Goal: Task Accomplishment & Management: Use online tool/utility

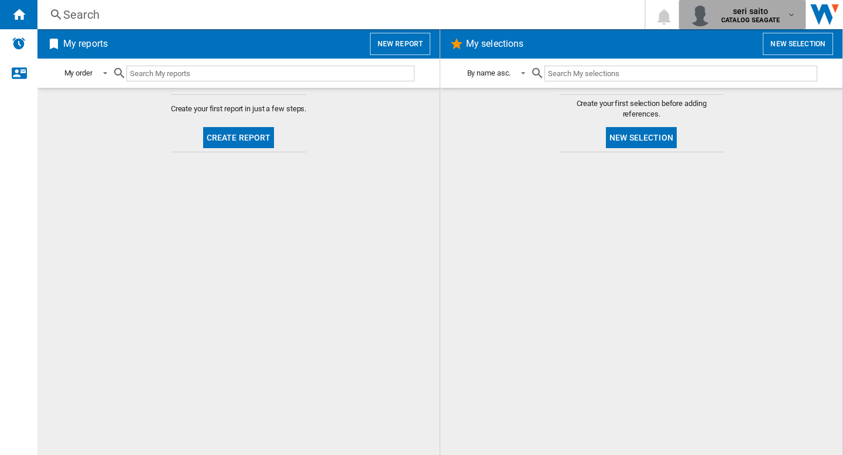
click at [765, 19] on b "CATALOG SEAGATE" at bounding box center [750, 20] width 59 height 8
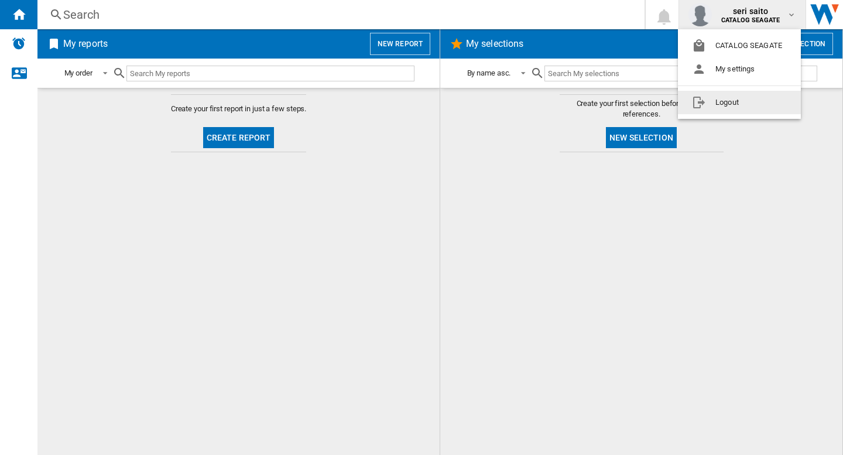
click at [682, 264] on md-backdrop at bounding box center [421, 227] width 843 height 455
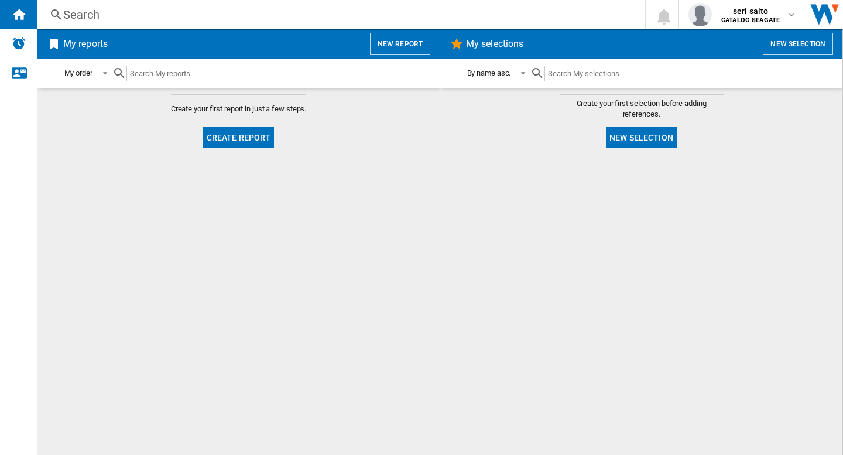
click at [404, 42] on button "New report" at bounding box center [400, 44] width 60 height 22
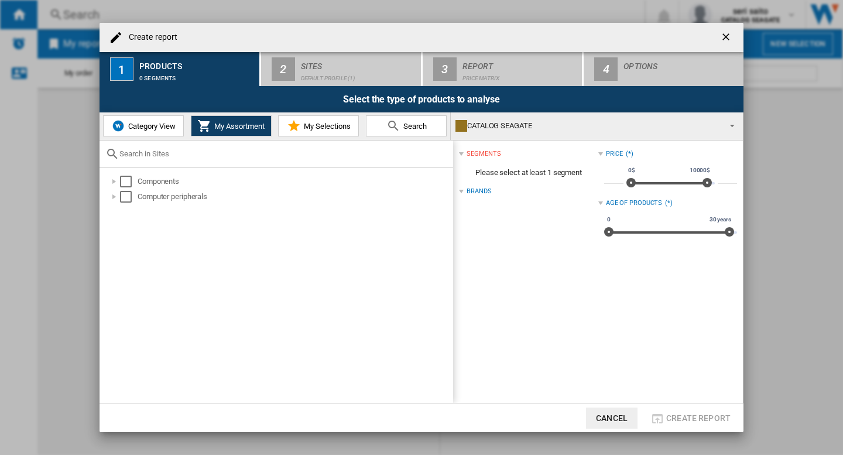
click at [696, 125] on div "CATALOG SEAGATE" at bounding box center [587, 126] width 264 height 16
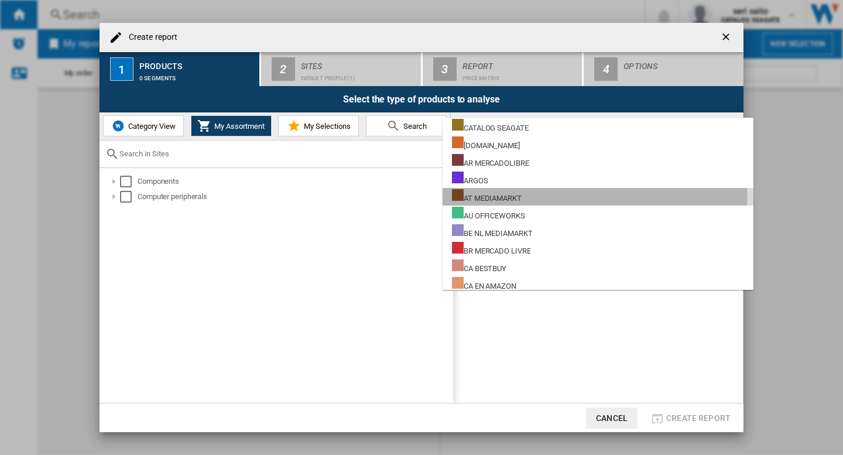
click at [509, 200] on div "AT MEDIAMARKT" at bounding box center [487, 196] width 70 height 15
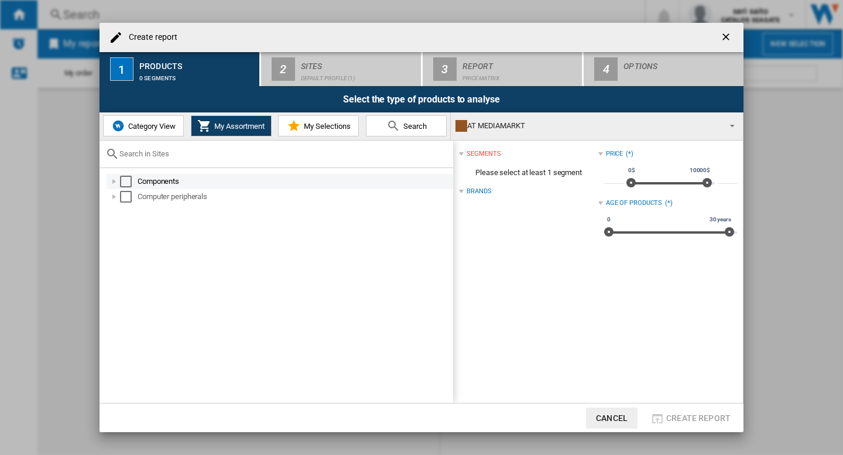
click at [129, 178] on div "Select" at bounding box center [126, 182] width 12 height 12
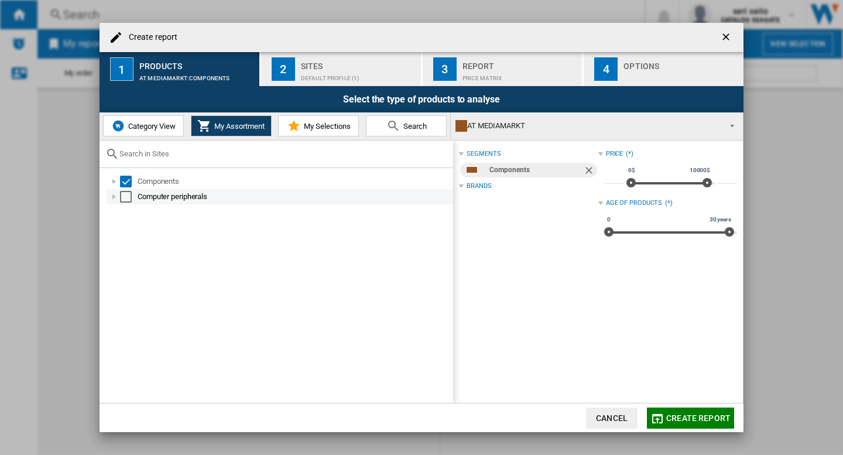
click at [126, 195] on div "Select" at bounding box center [126, 197] width 12 height 12
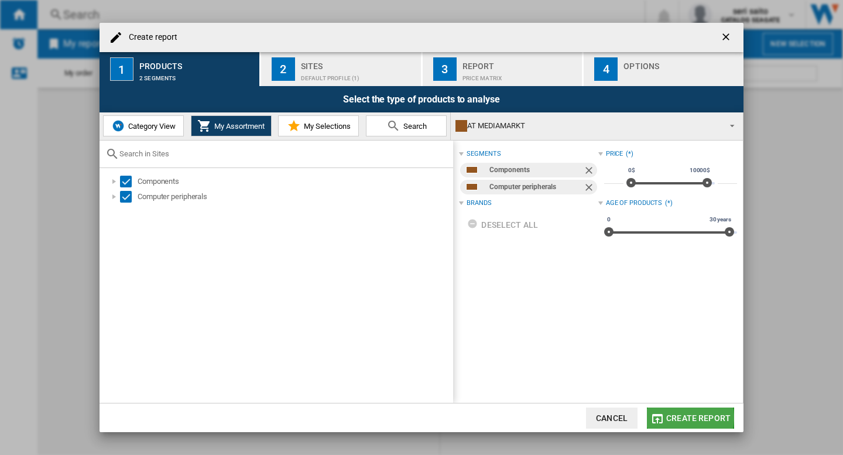
click at [684, 417] on span "Create report" at bounding box center [698, 417] width 64 height 9
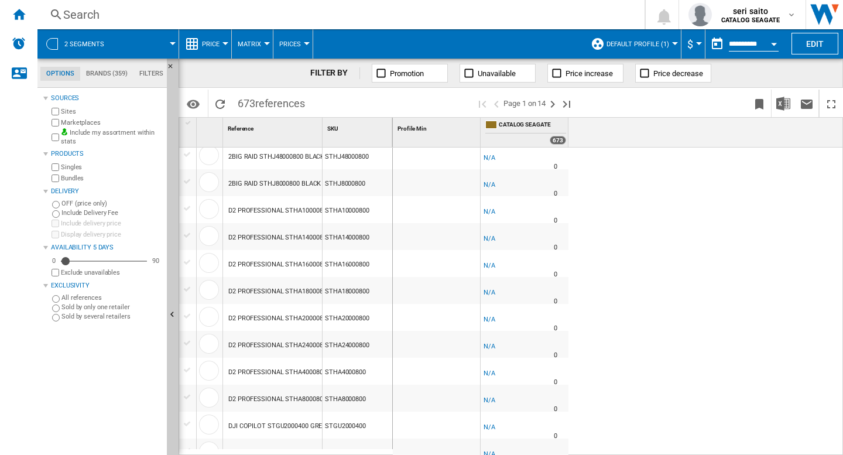
scroll to position [351, 0]
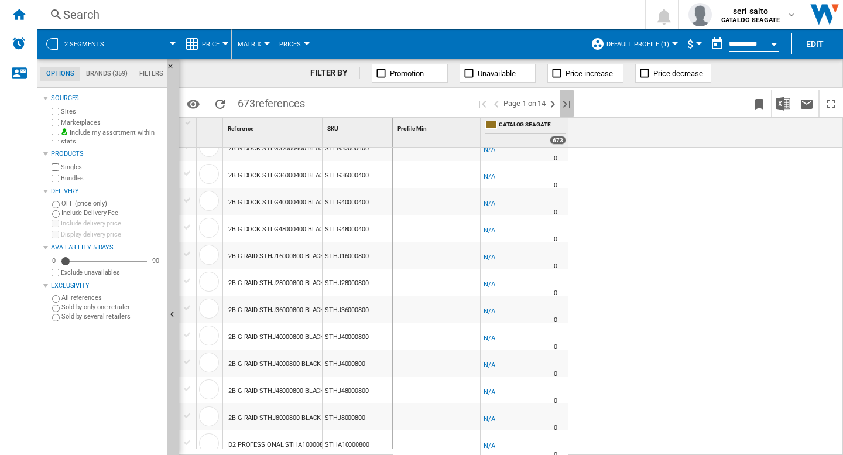
click at [568, 102] on ng-md-icon "Last page" at bounding box center [566, 104] width 14 height 14
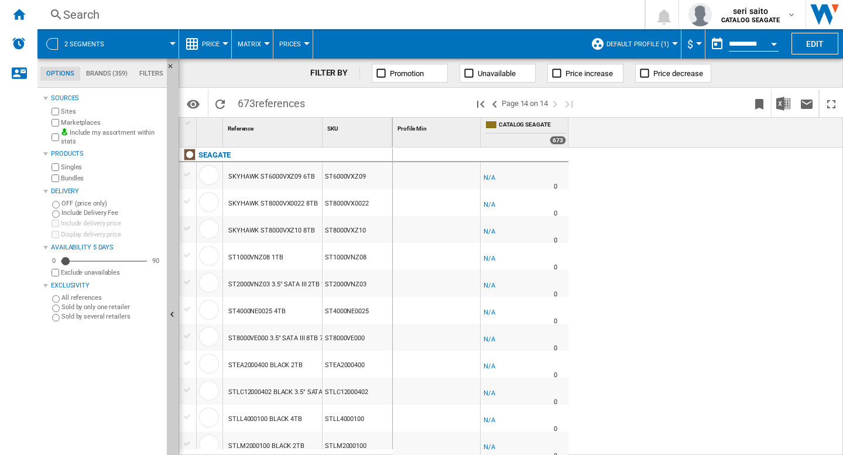
scroll to position [293, 0]
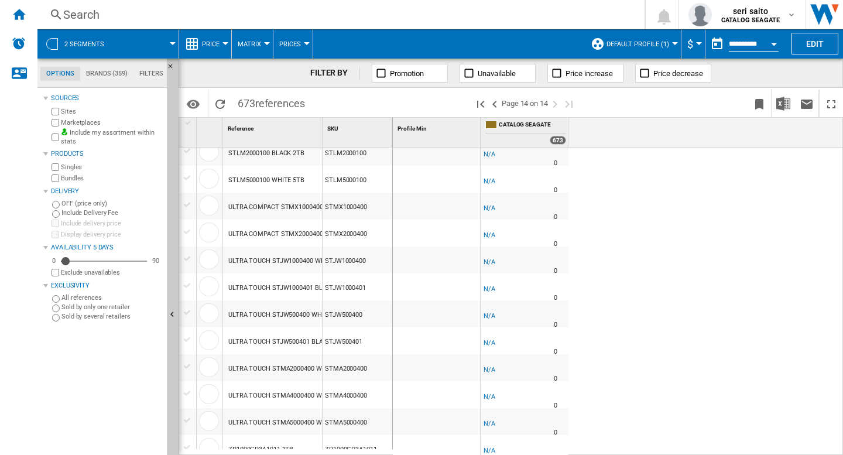
click at [140, 42] on span at bounding box center [147, 43] width 52 height 29
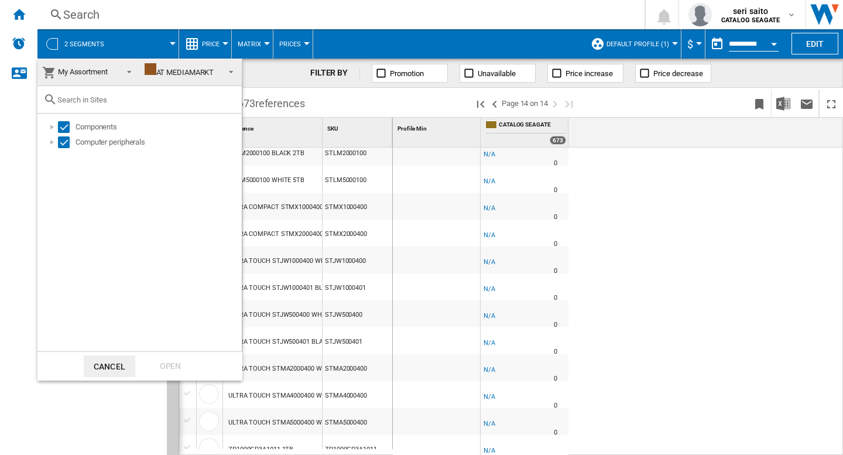
click at [193, 70] on div "AT MEDIAMARKT" at bounding box center [180, 72] width 70 height 9
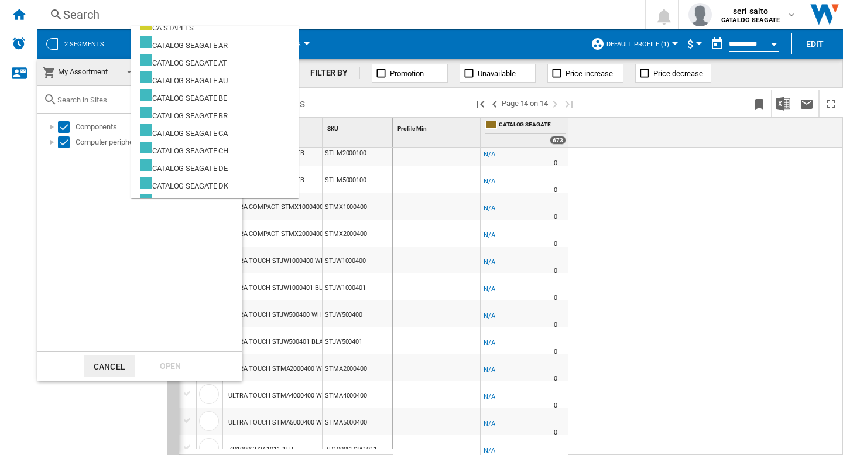
scroll to position [266, 0]
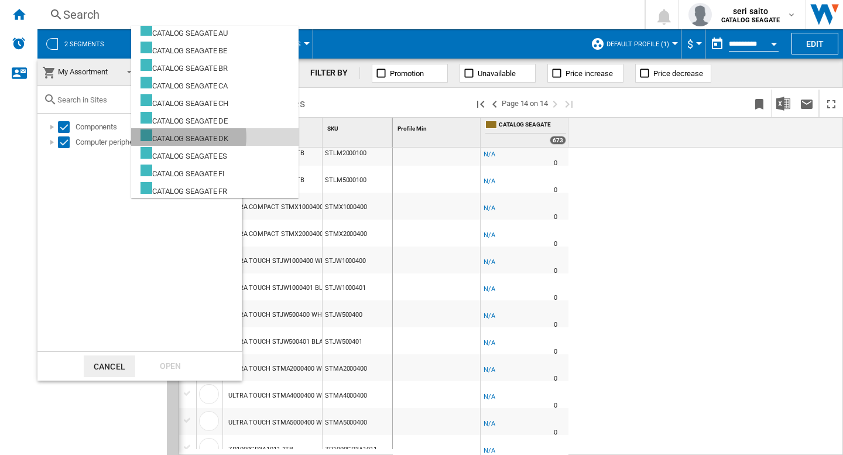
click at [187, 137] on div "CATALOG SEAGATE DK" at bounding box center [184, 136] width 88 height 15
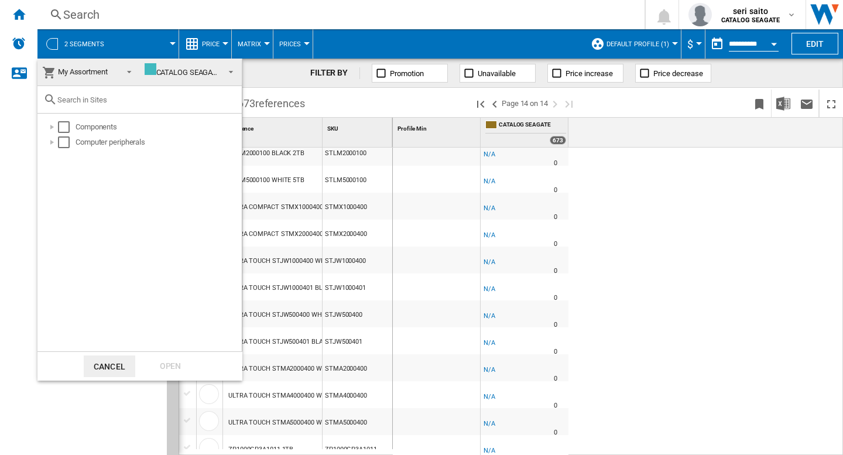
click at [21, 281] on md-backdrop at bounding box center [421, 227] width 843 height 455
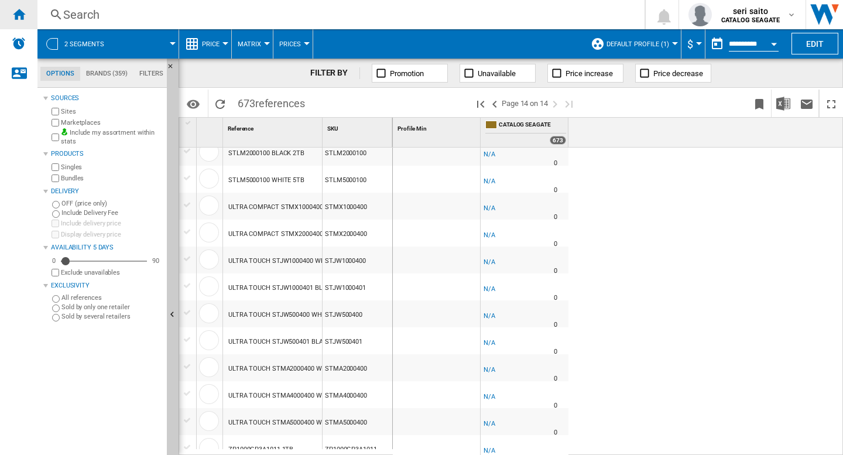
click at [23, 16] on ng-md-icon "Home" at bounding box center [19, 14] width 14 height 14
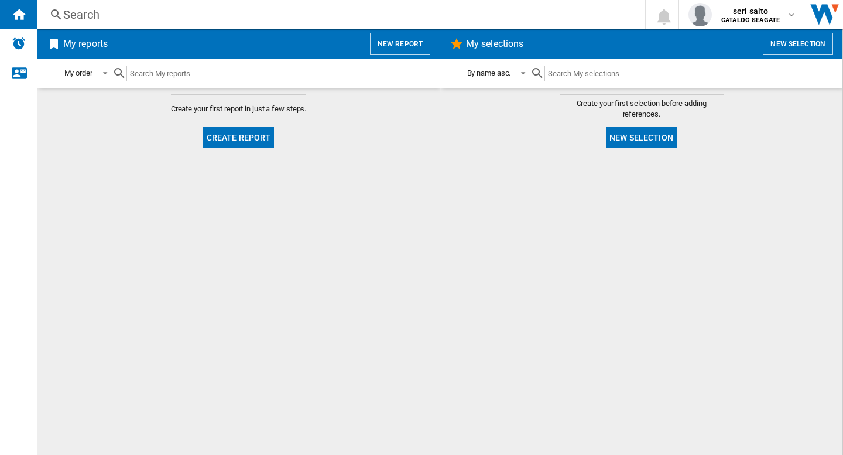
click at [398, 43] on button "New report" at bounding box center [400, 44] width 60 height 22
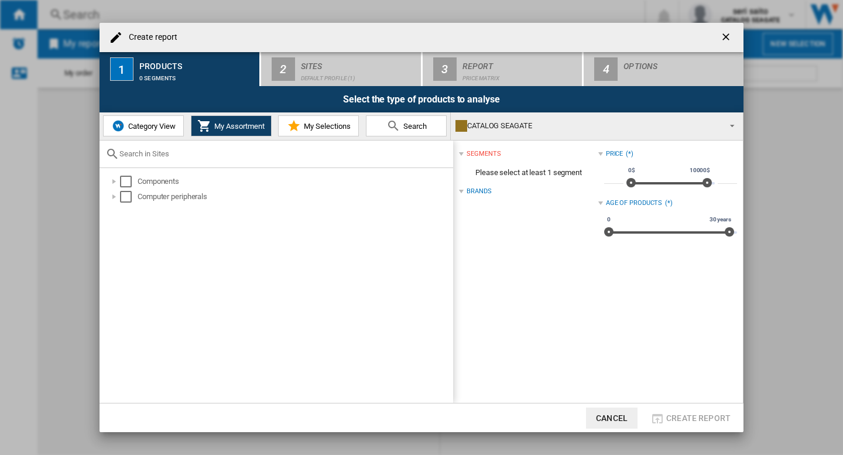
click at [723, 40] on ng-md-icon "getI18NText('BUTTONS.CLOSE_DIALOG')" at bounding box center [727, 38] width 14 height 14
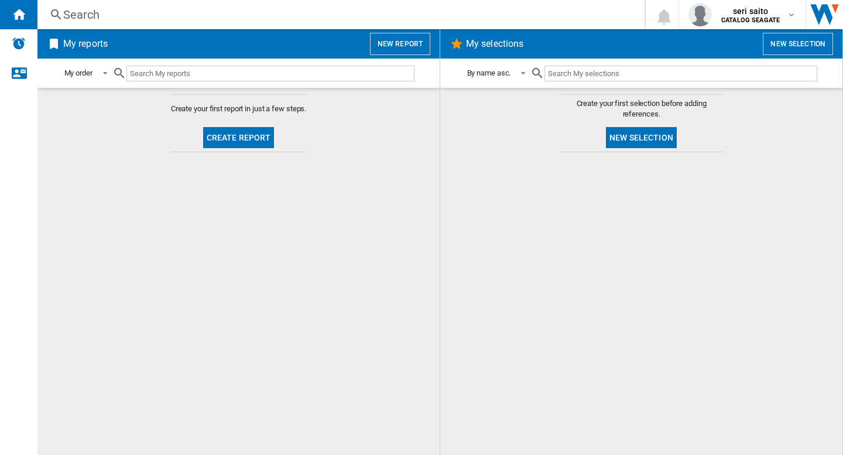
click at [489, 265] on div at bounding box center [641, 303] width 379 height 291
click at [576, 254] on div at bounding box center [641, 303] width 379 height 291
click at [760, 14] on span "seri saito" at bounding box center [750, 11] width 59 height 12
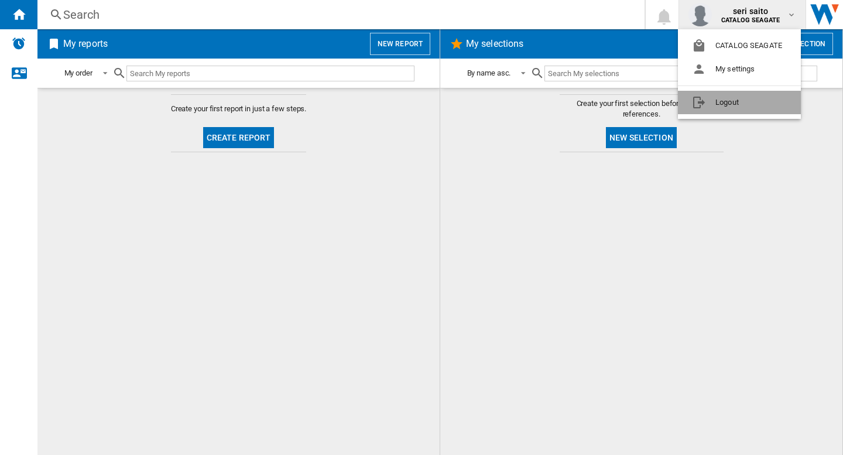
click at [727, 107] on button "Logout" at bounding box center [739, 102] width 123 height 23
